Goal: Task Accomplishment & Management: Manage account settings

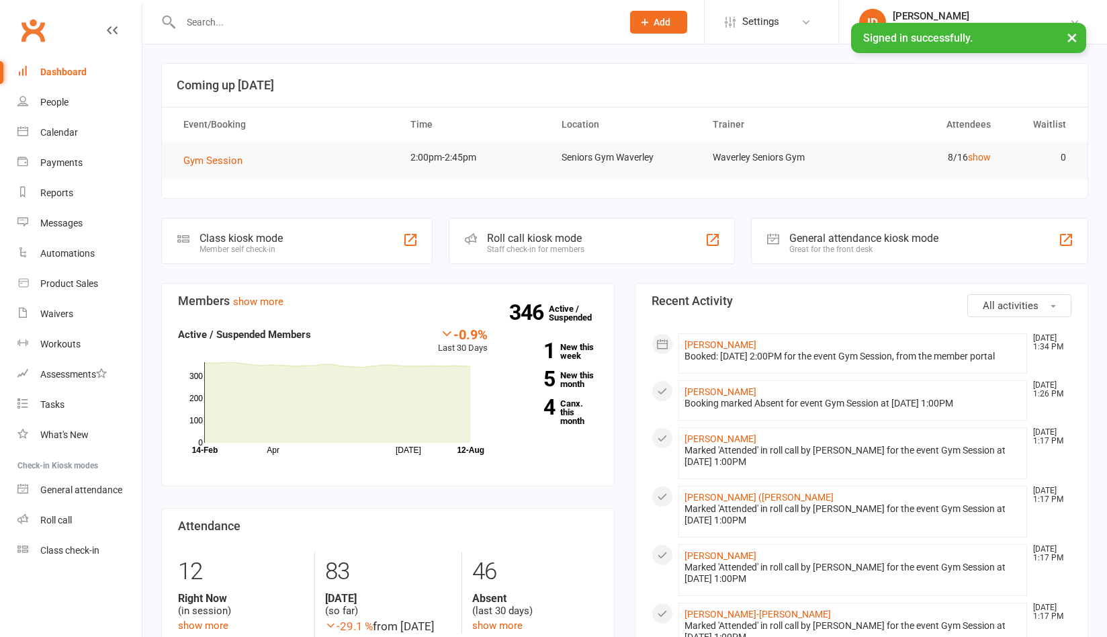
click at [224, 26] on input "text" at bounding box center [395, 22] width 436 height 19
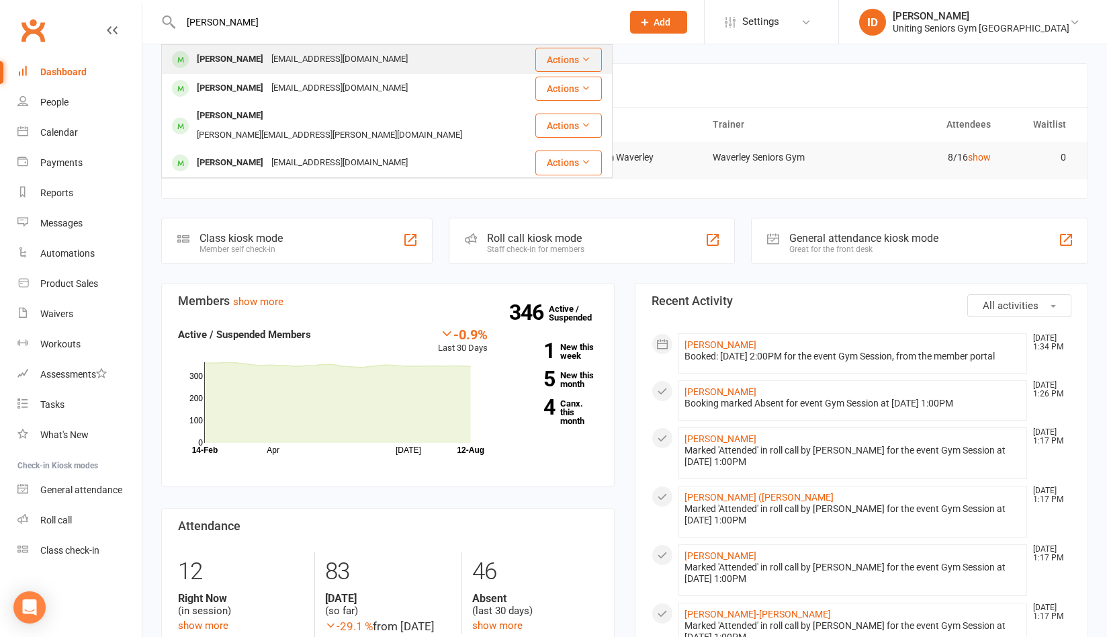
type input "[PERSON_NAME]"
click at [234, 58] on div "[PERSON_NAME]" at bounding box center [230, 59] width 75 height 19
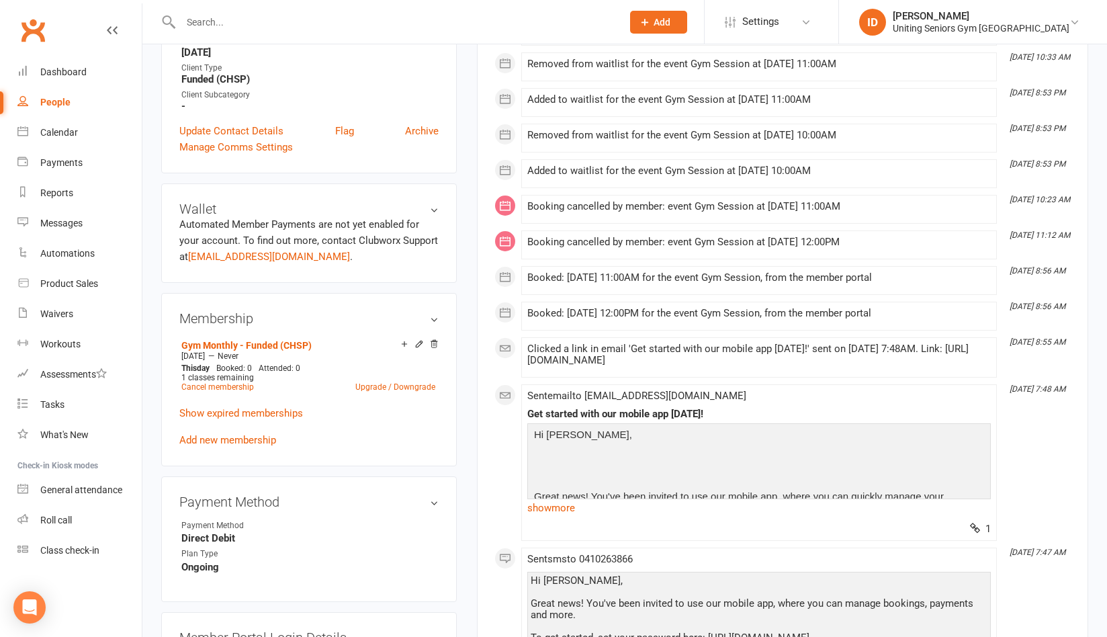
scroll to position [403, 0]
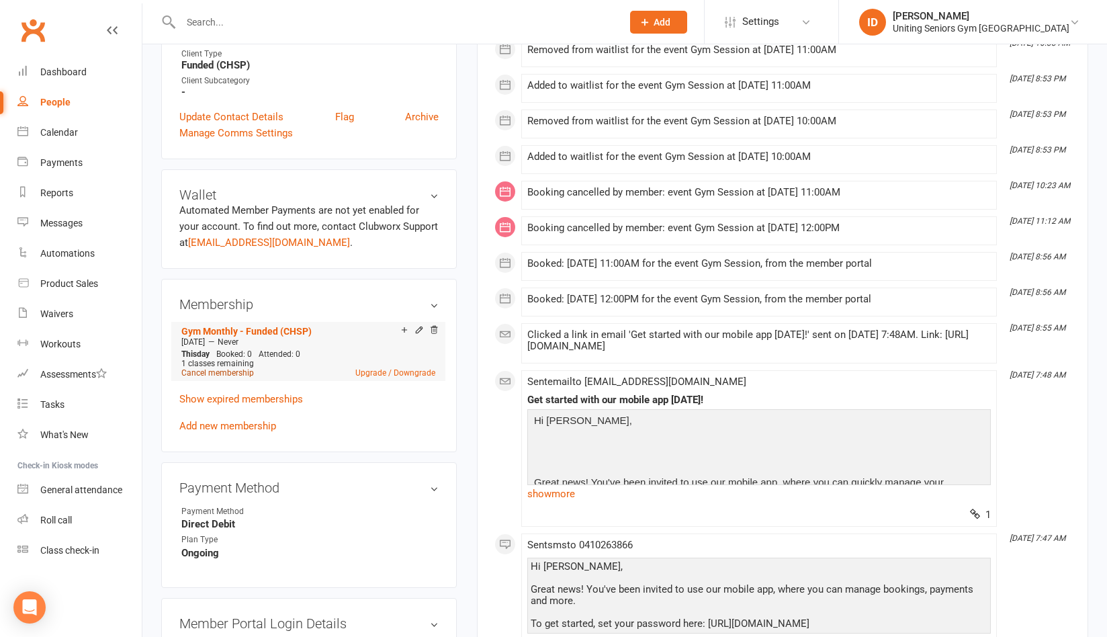
click at [234, 373] on link "Cancel membership" at bounding box center [217, 372] width 73 height 9
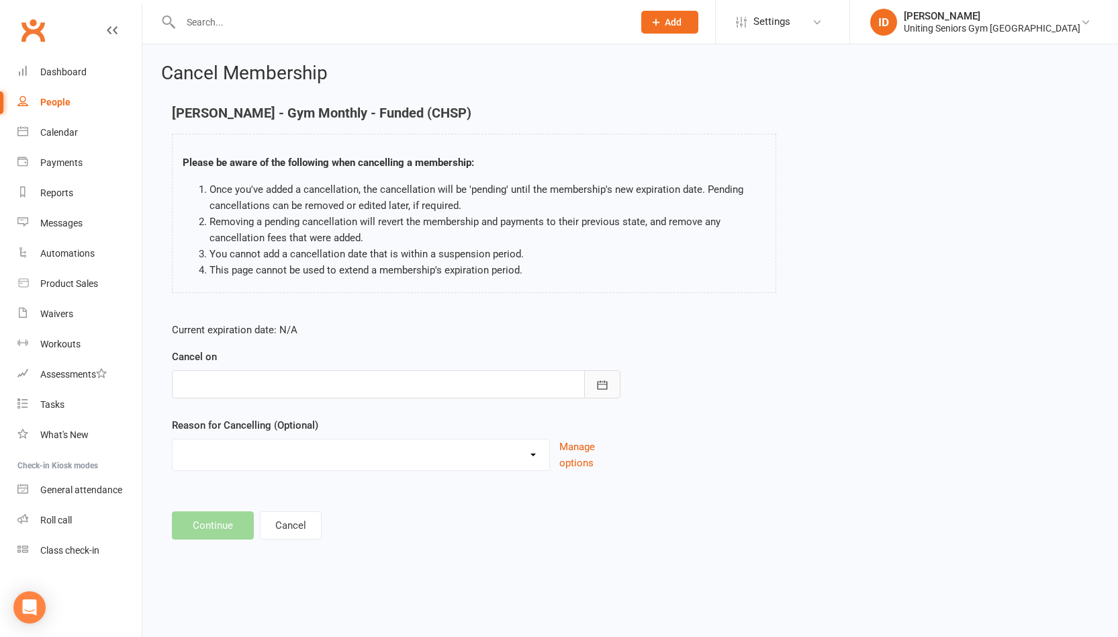
click at [596, 381] on icon "button" at bounding box center [602, 384] width 13 height 13
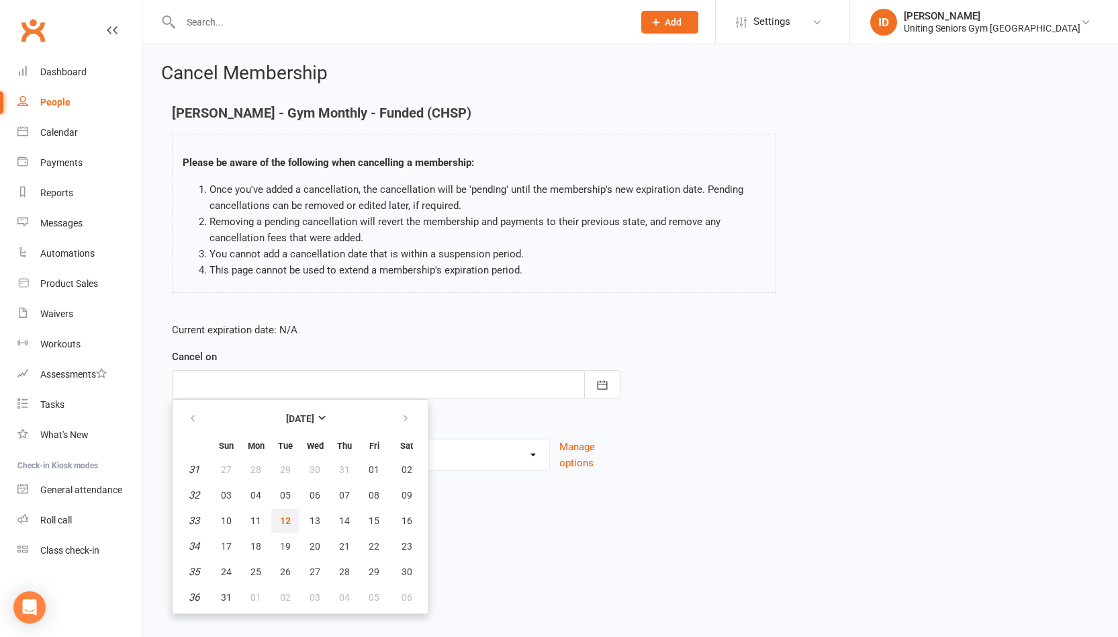
click at [294, 519] on button "12" at bounding box center [285, 520] width 28 height 24
type input "[DATE]"
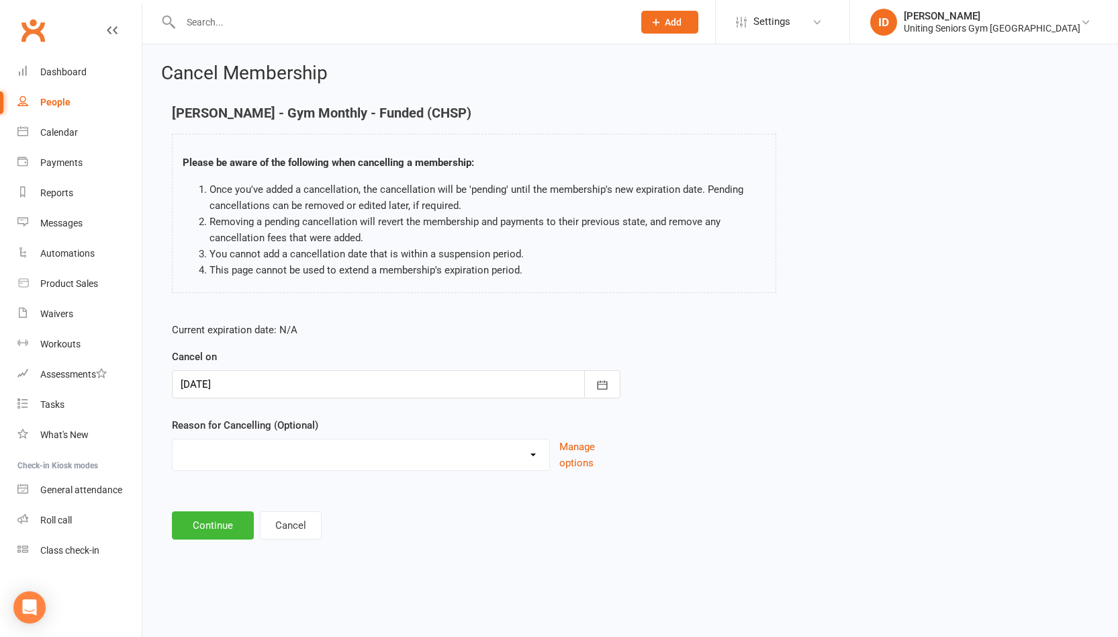
click at [333, 448] on select "Health reasons Holiday Injury Other Other reason" at bounding box center [361, 452] width 377 height 27
select select "0"
click at [173, 439] on select "Health reasons Holiday Injury Other Other reason" at bounding box center [361, 452] width 377 height 27
click at [197, 528] on button "Continue" at bounding box center [213, 525] width 82 height 28
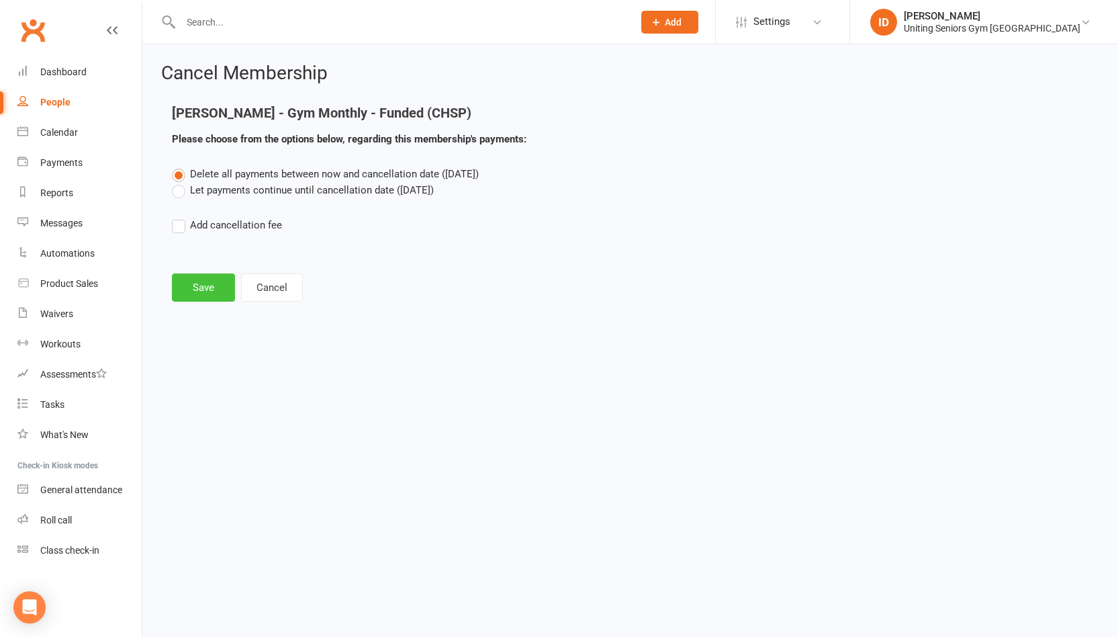
click at [215, 283] on button "Save" at bounding box center [203, 287] width 63 height 28
